Goal: Information Seeking & Learning: Learn about a topic

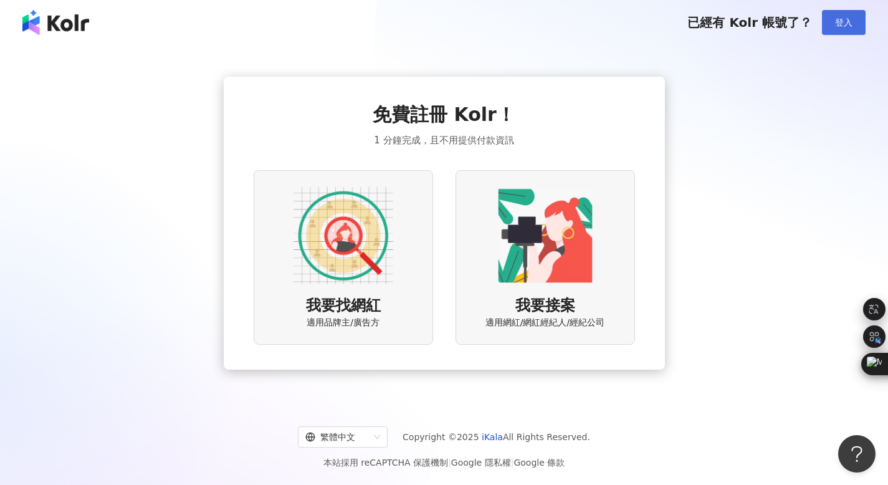
click at [844, 22] on span "登入" at bounding box center [843, 22] width 17 height 10
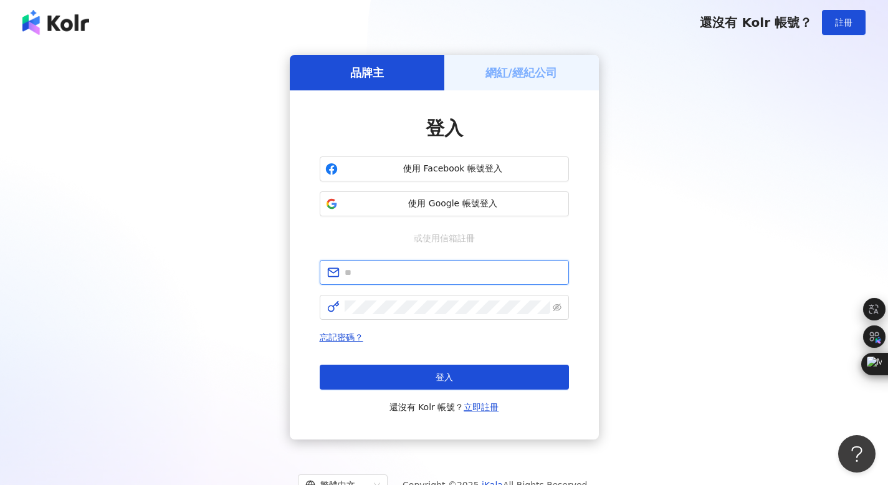
click at [358, 272] on input "text" at bounding box center [453, 272] width 217 height 14
type input "**********"
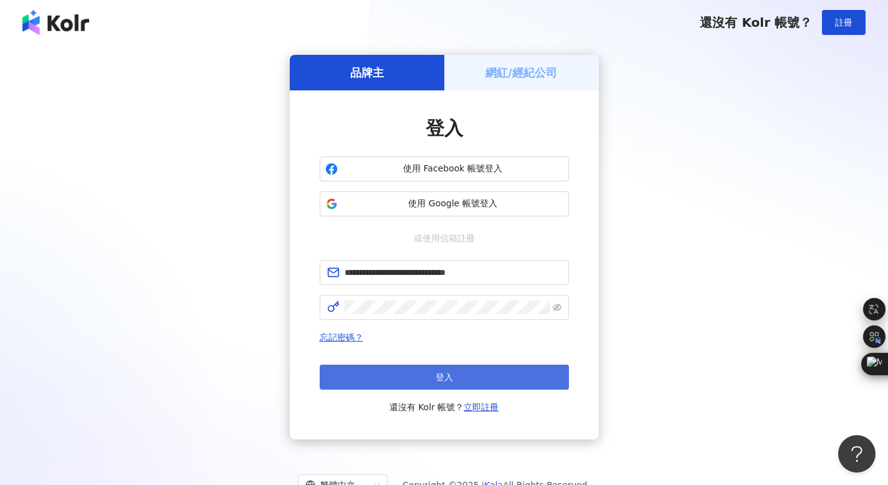
click at [444, 373] on span "登入" at bounding box center [443, 377] width 17 height 10
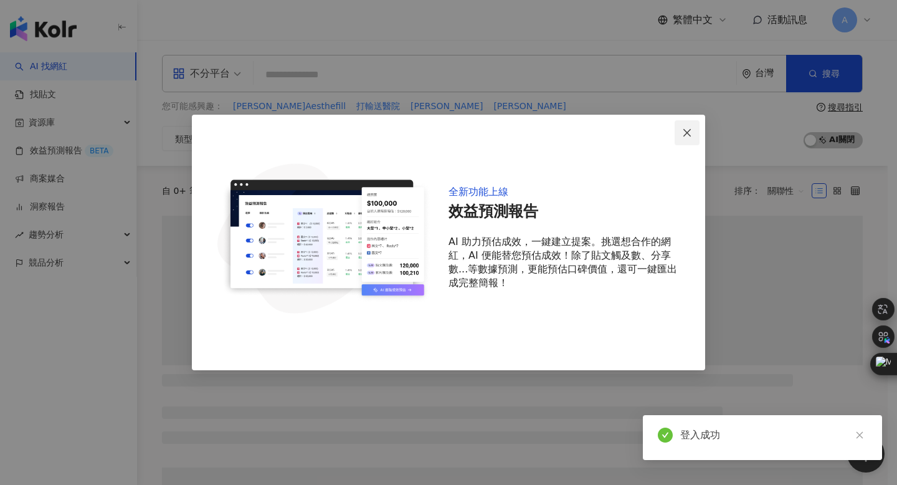
click at [687, 135] on icon "close" at bounding box center [687, 133] width 10 height 10
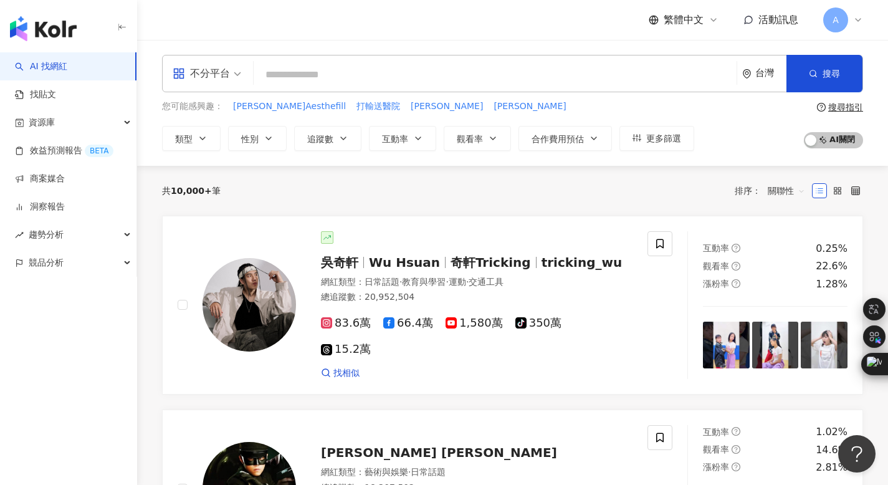
click at [276, 72] on input "search" at bounding box center [495, 75] width 473 height 24
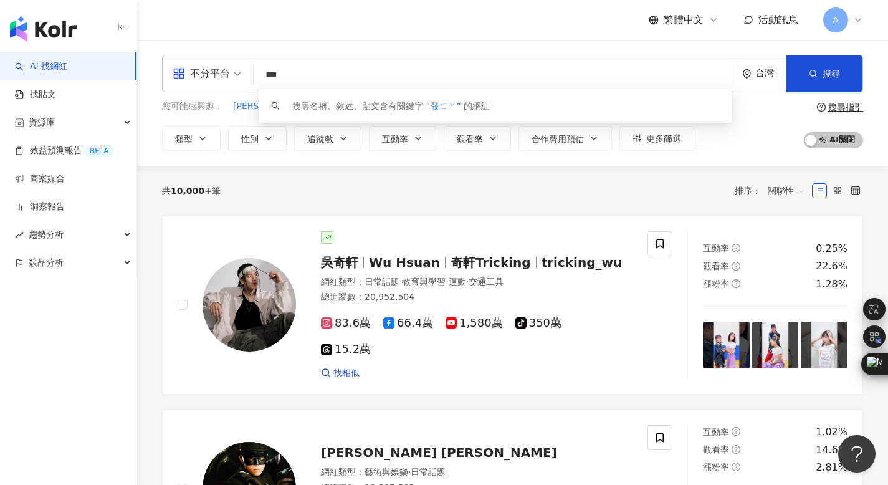
type input "**"
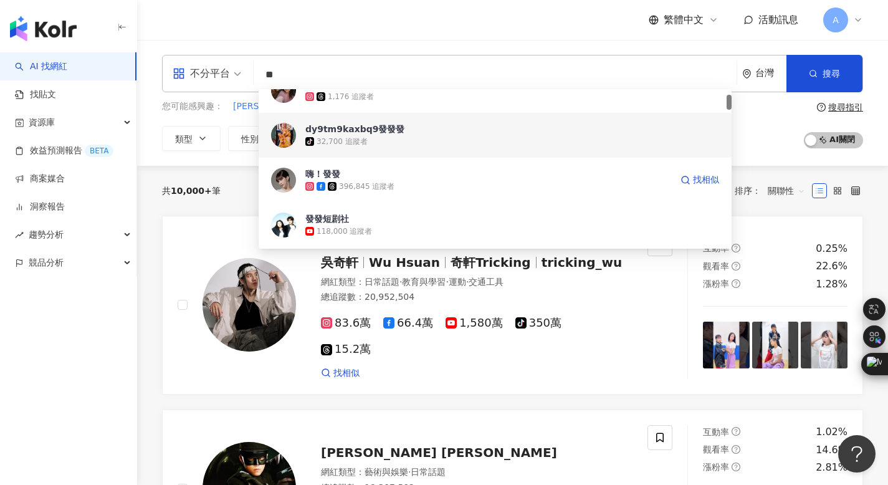
scroll to position [65, 0]
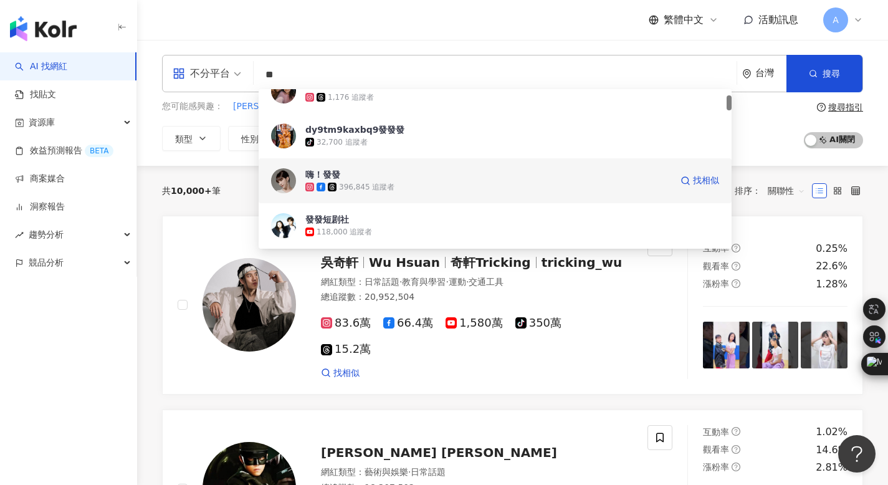
click at [331, 175] on div "嗨！發發" at bounding box center [322, 174] width 35 height 12
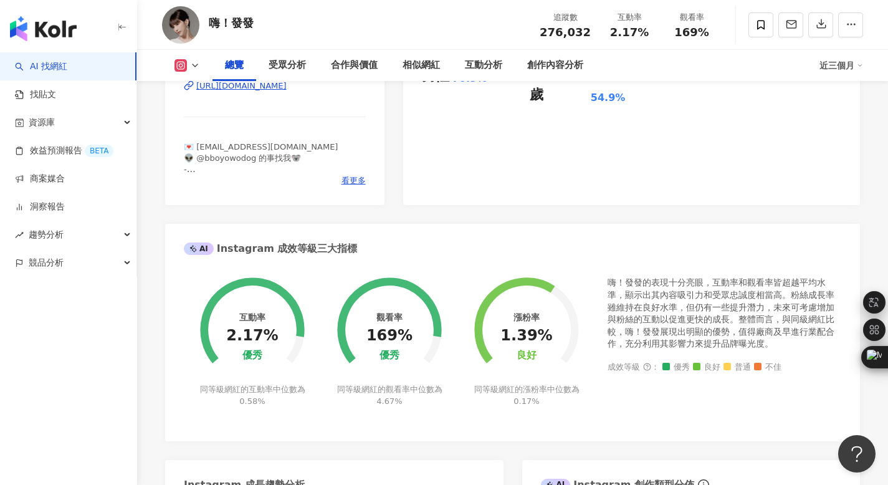
scroll to position [325, 0]
click at [353, 181] on span "看更多" at bounding box center [353, 181] width 24 height 11
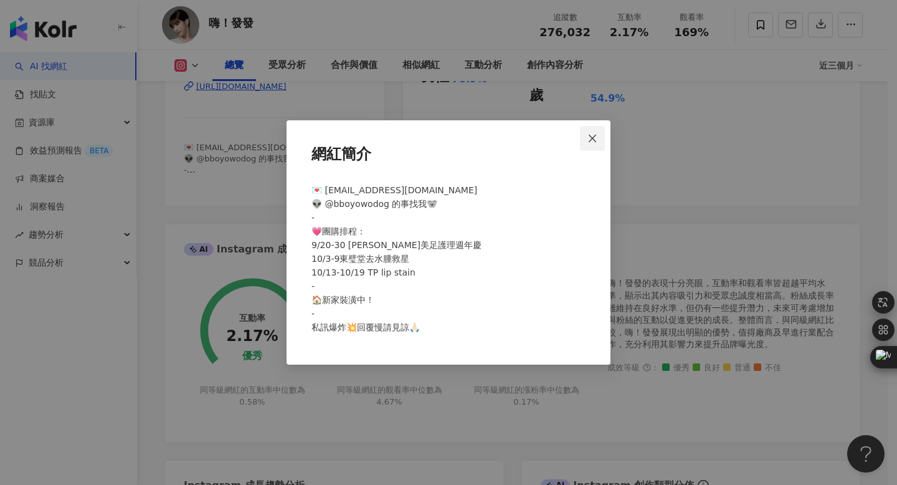
click at [597, 136] on span "Close" at bounding box center [592, 138] width 25 height 10
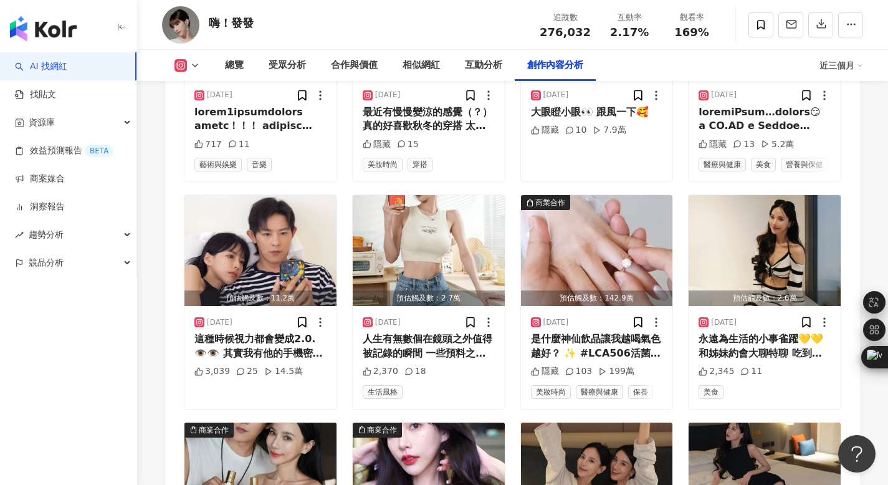
scroll to position [3899, 0]
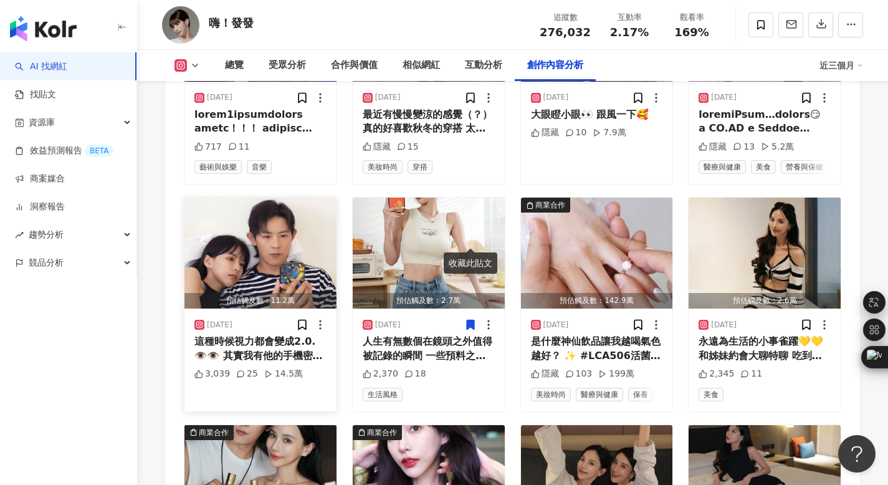
click at [247, 198] on img "button" at bounding box center [260, 253] width 152 height 111
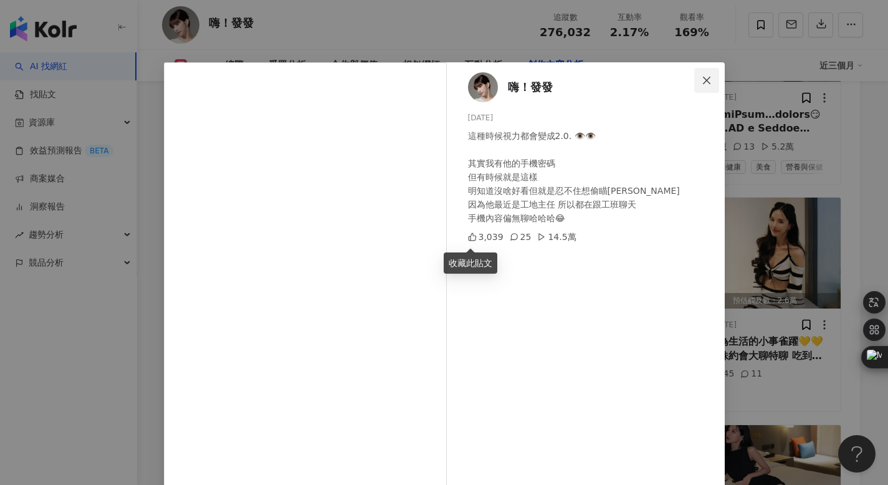
click at [703, 79] on icon "close" at bounding box center [706, 79] width 7 height 7
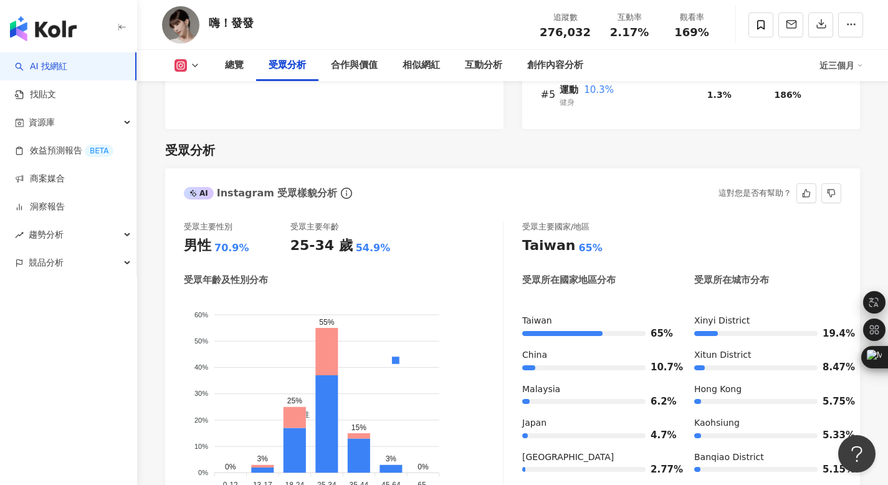
scroll to position [1100, 0]
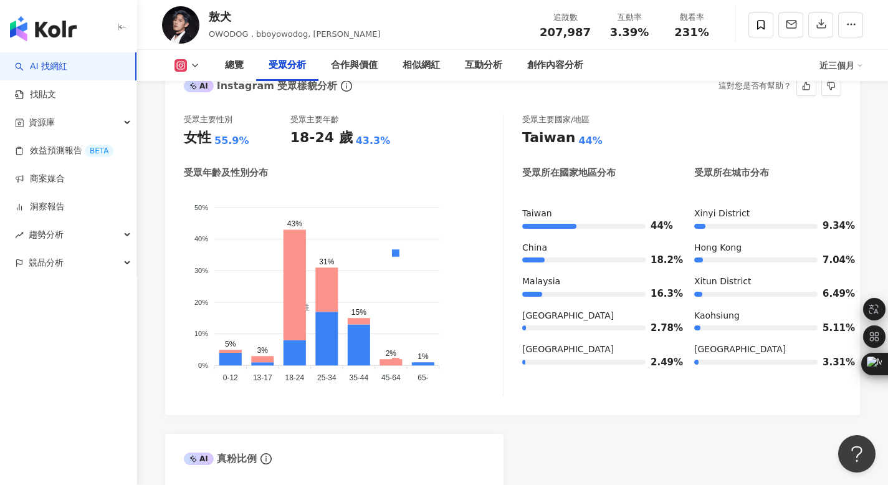
scroll to position [1107, 0]
